Goal: Task Accomplishment & Management: Manage account settings

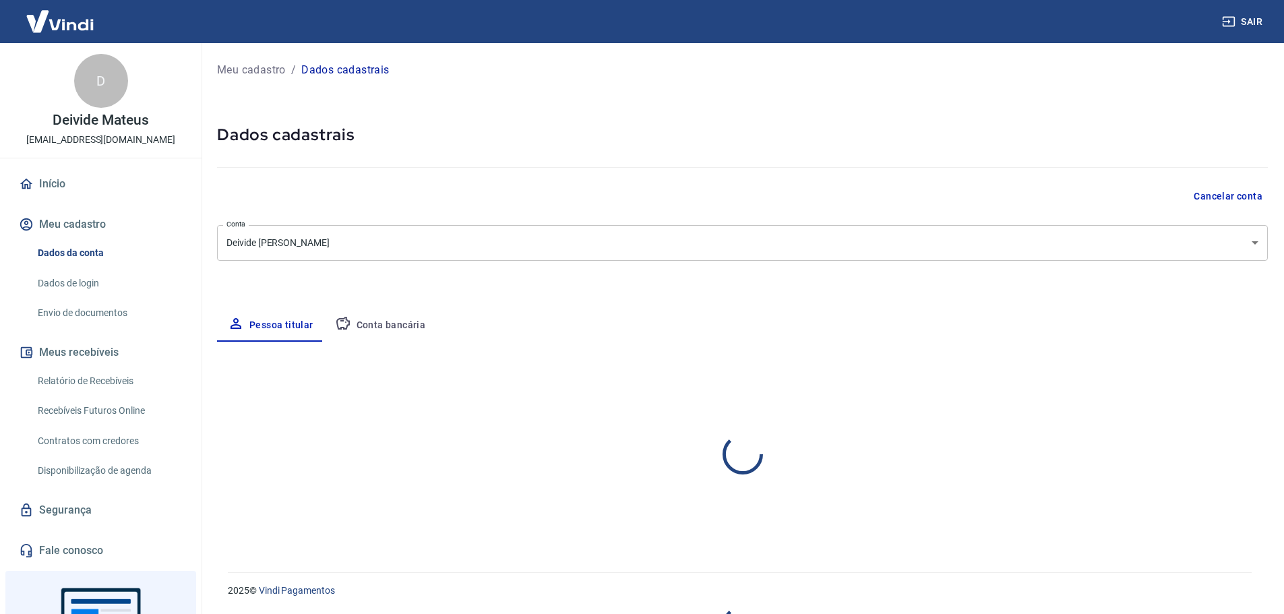
select select "SE"
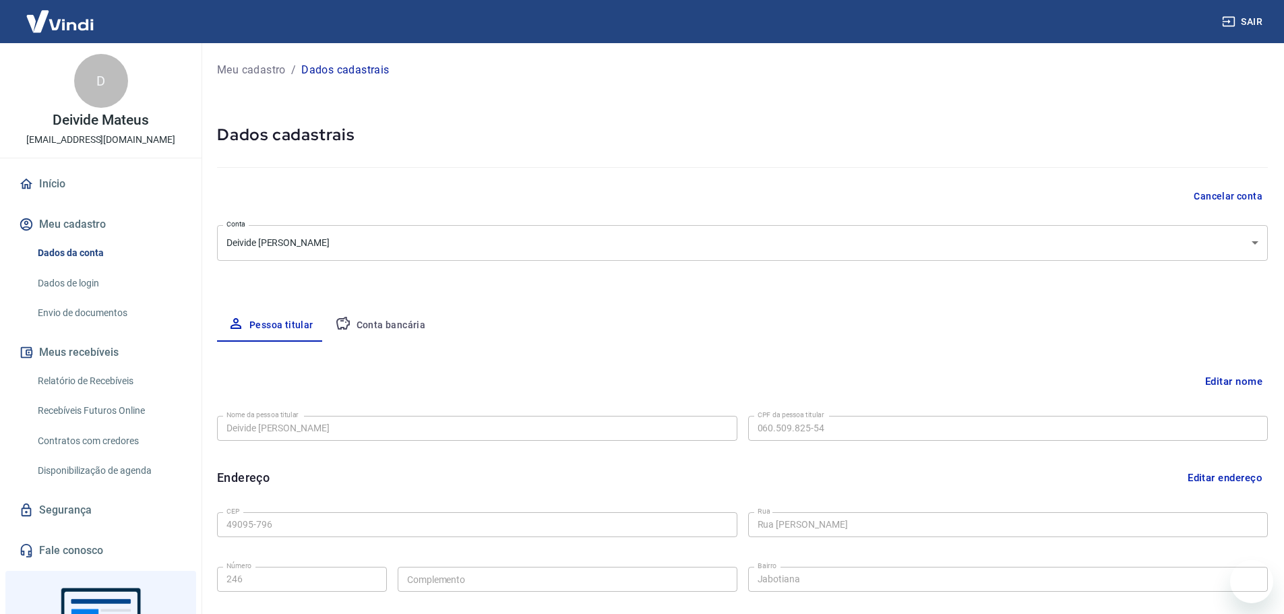
select select "SE"
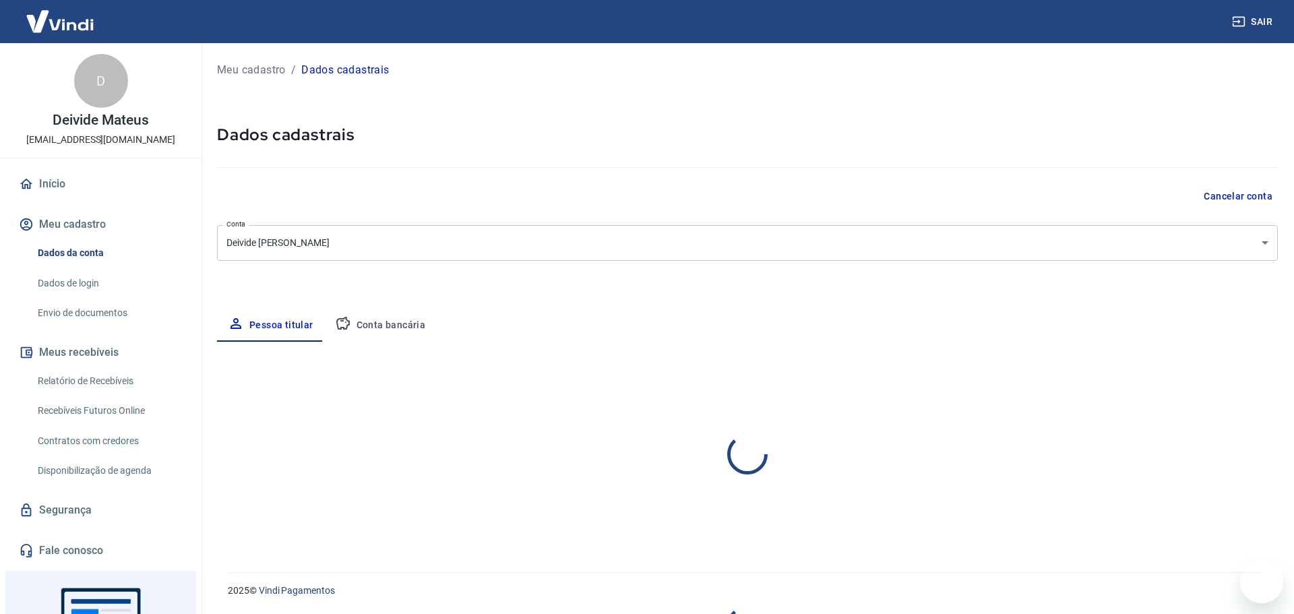
select select "SE"
